Goal: Complete application form

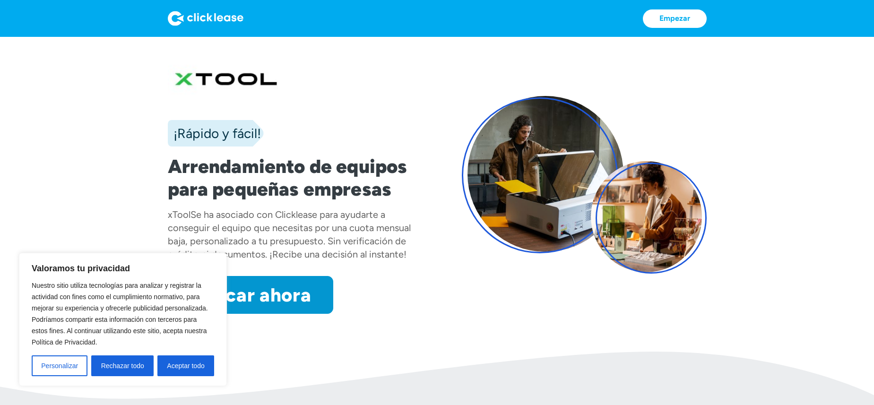
click at [173, 367] on font "Aceptar todo" at bounding box center [185, 366] width 37 height 8
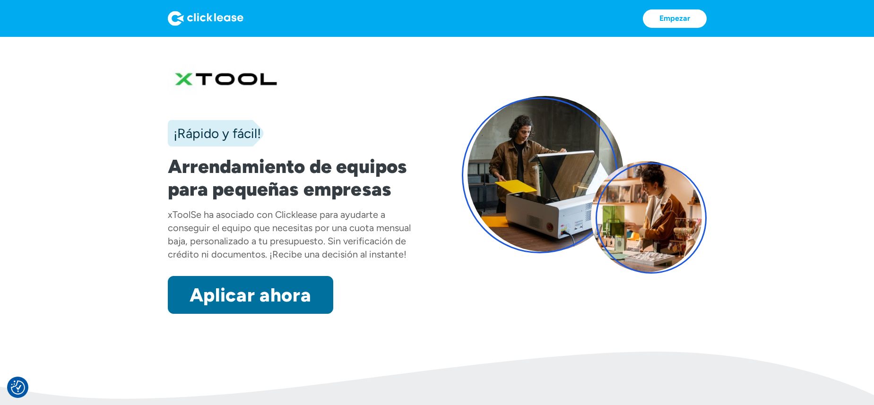
click at [276, 294] on font "Aplicar ahora" at bounding box center [249, 294] width 121 height 23
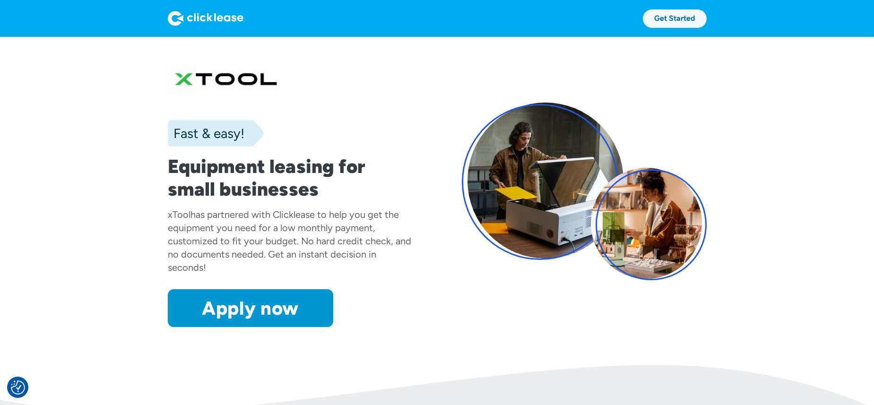
click at [683, 21] on link "Get Started" at bounding box center [675, 18] width 64 height 18
